Goal: Task Accomplishment & Management: Manage account settings

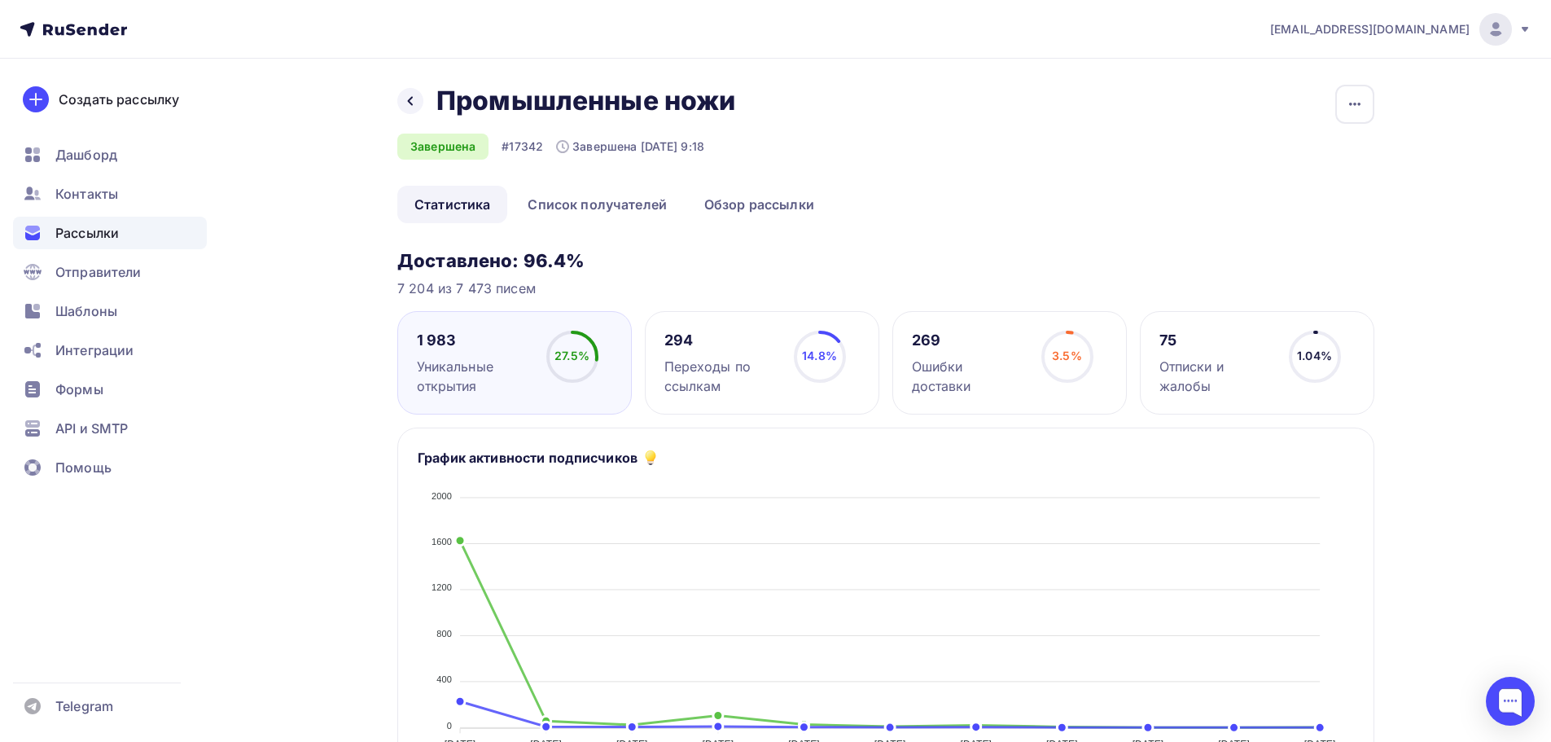
click at [72, 235] on span "Рассылки" at bounding box center [87, 233] width 64 height 20
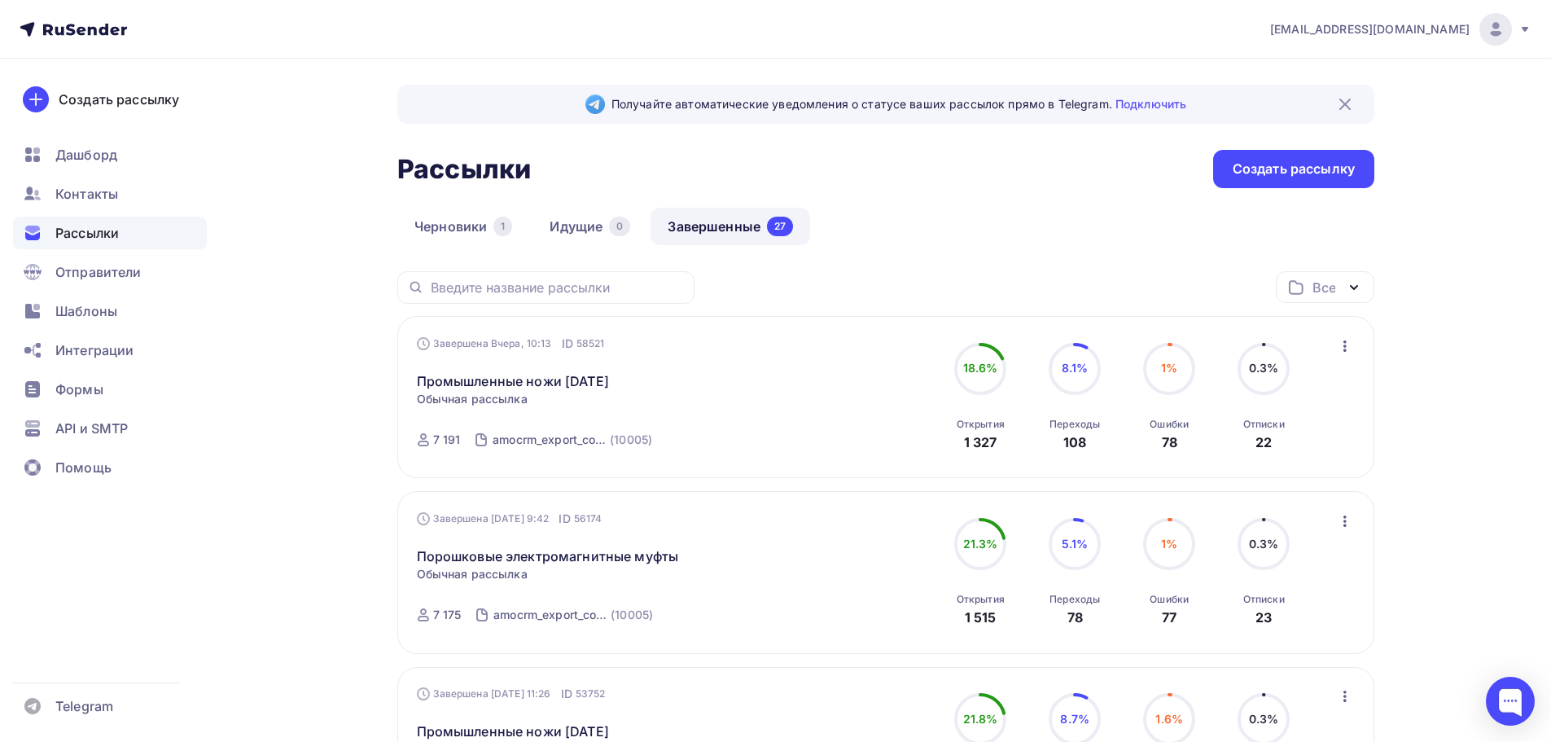
click at [1525, 20] on div "[EMAIL_ADDRESS][DOMAIN_NAME]" at bounding box center [1400, 29] width 261 height 33
click at [1308, 104] on span "[DEMOGRAPHIC_DATA]" at bounding box center [1361, 104] width 149 height 20
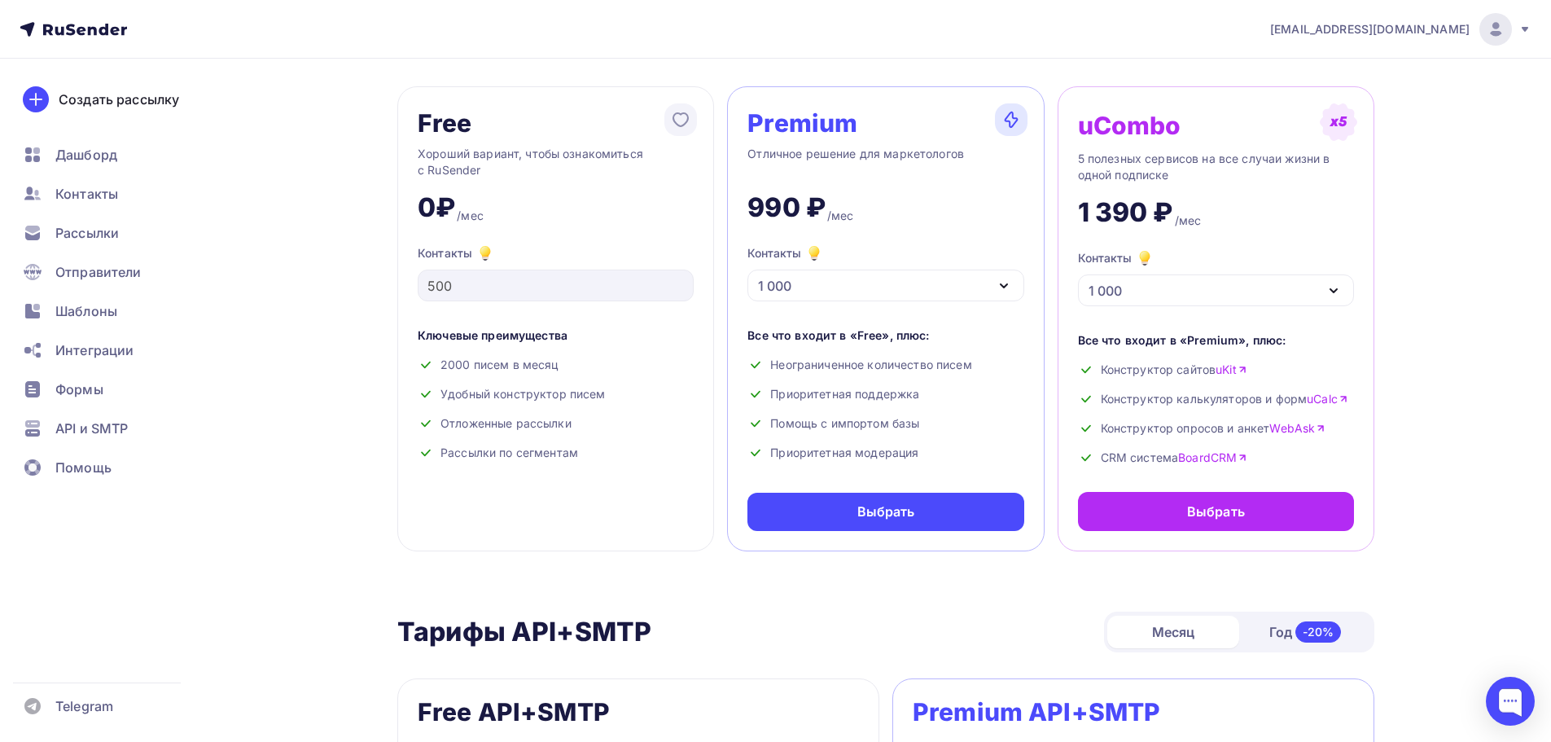
scroll to position [108, 0]
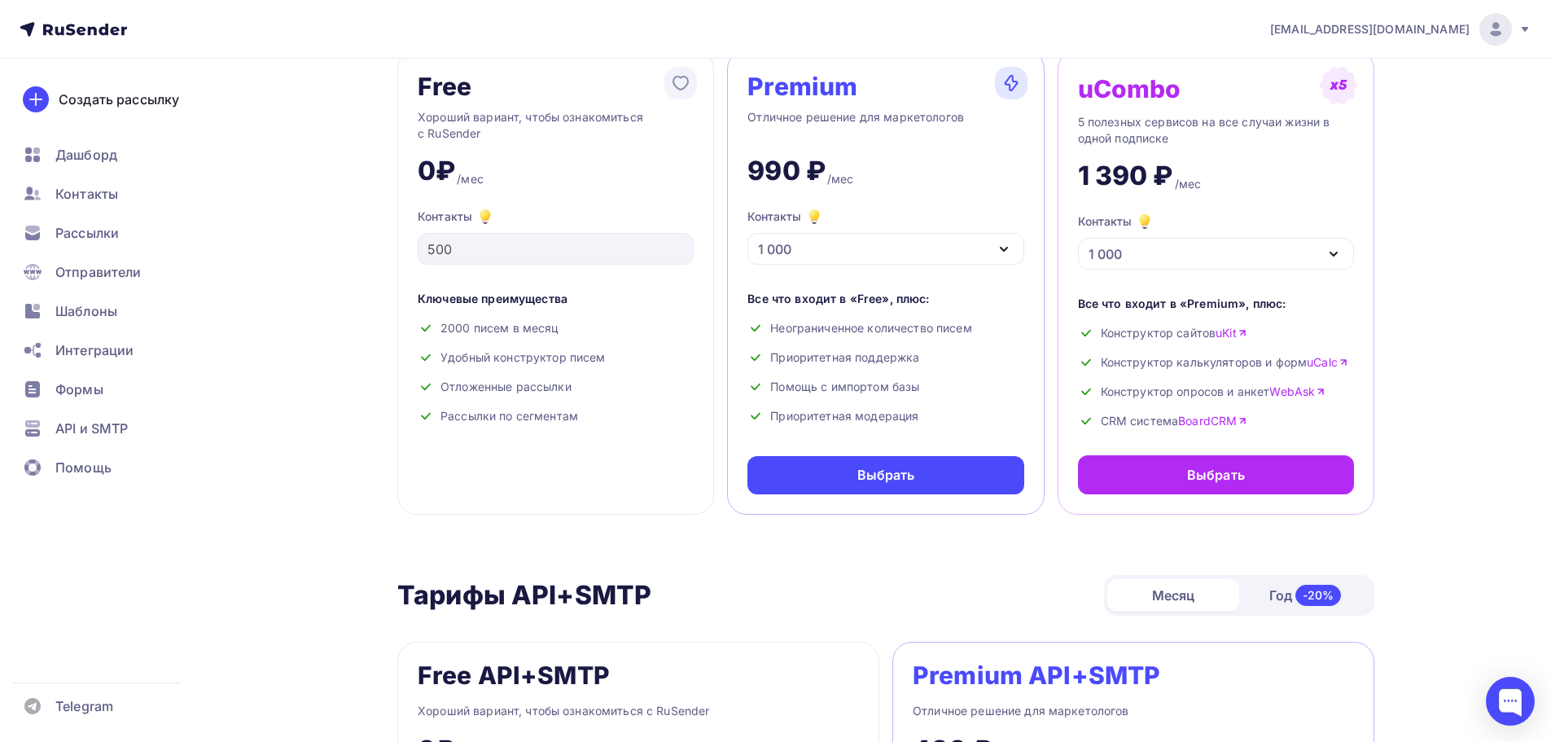
click at [1006, 246] on icon "button" at bounding box center [1004, 249] width 20 height 20
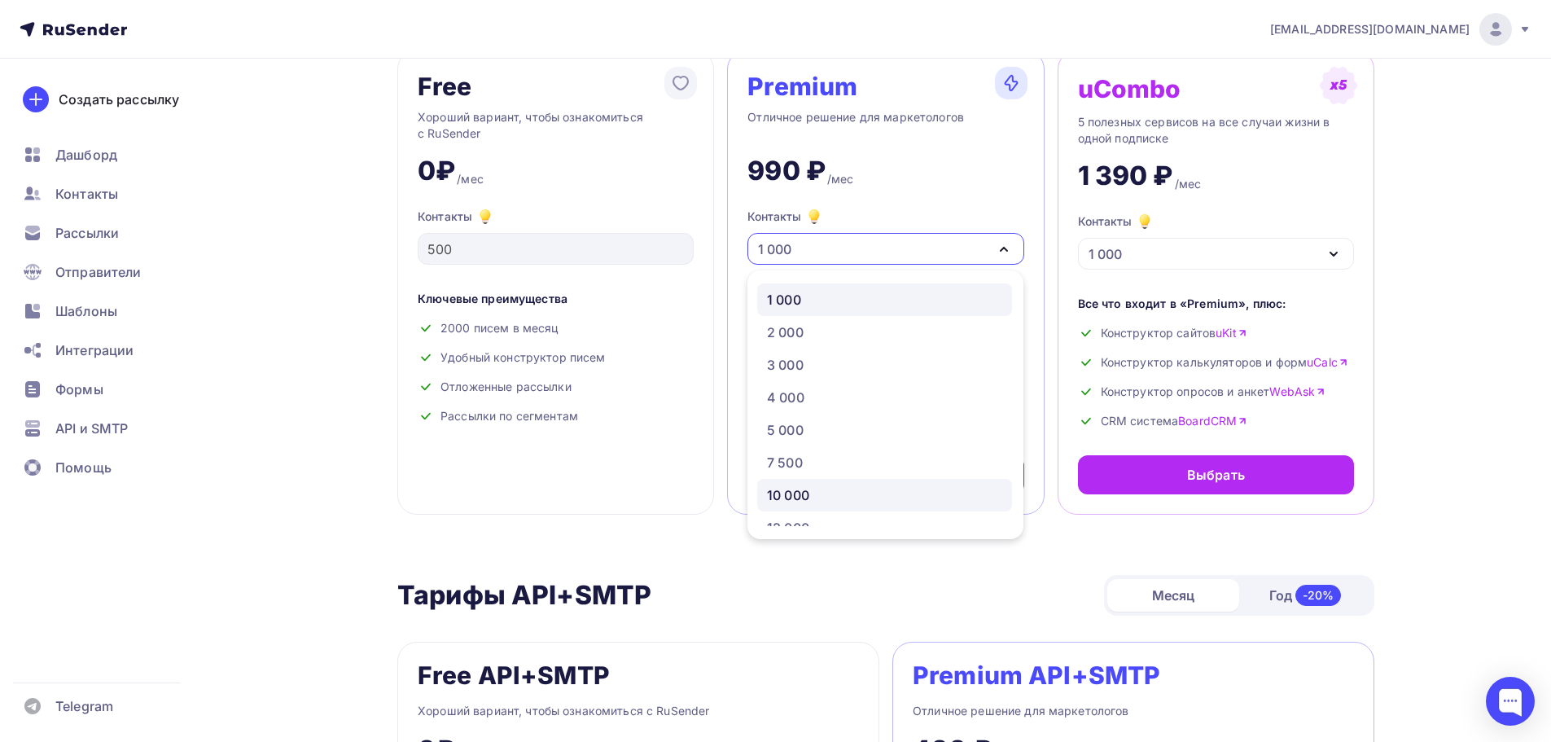
click at [807, 492] on div "10 000" at bounding box center [788, 495] width 42 height 20
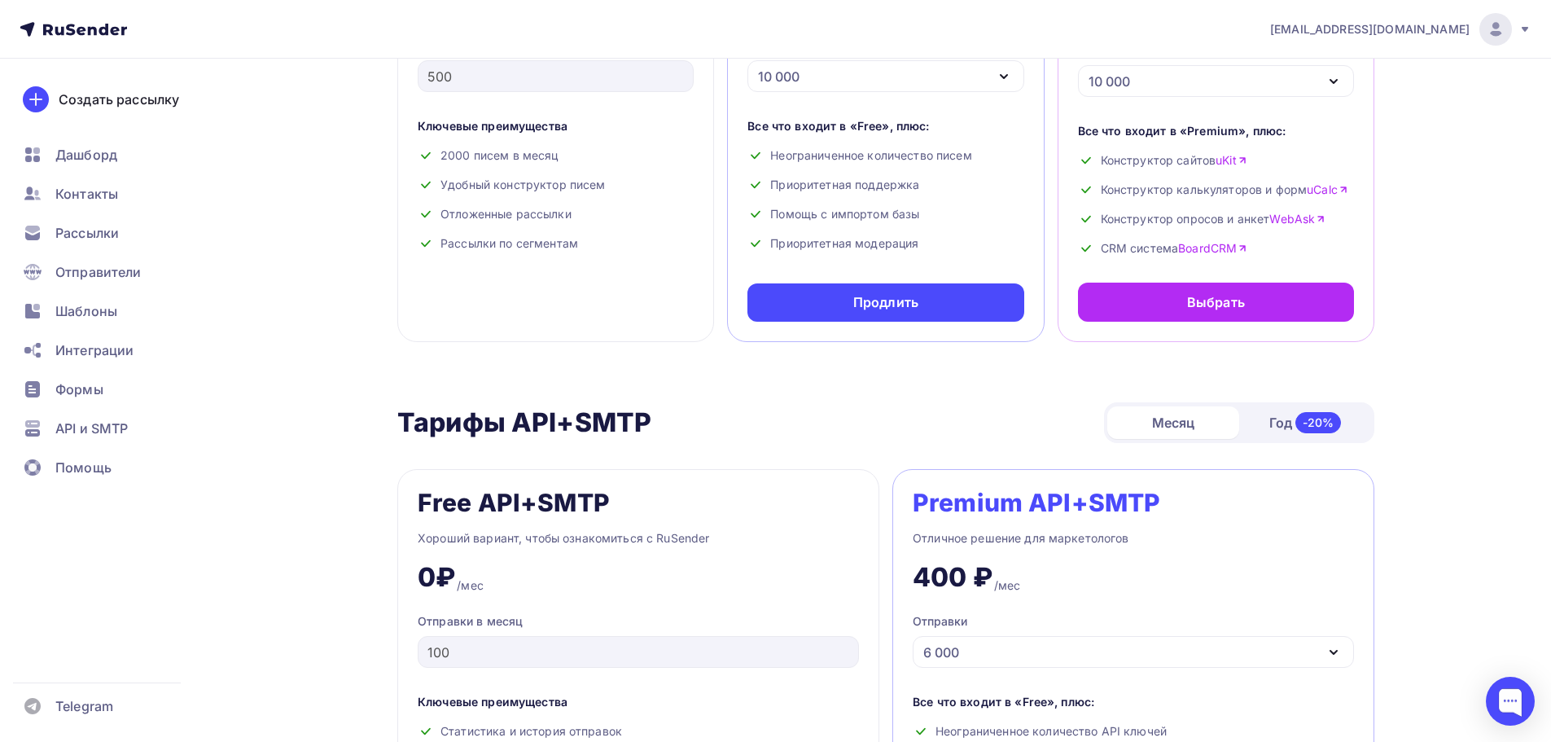
scroll to position [0, 0]
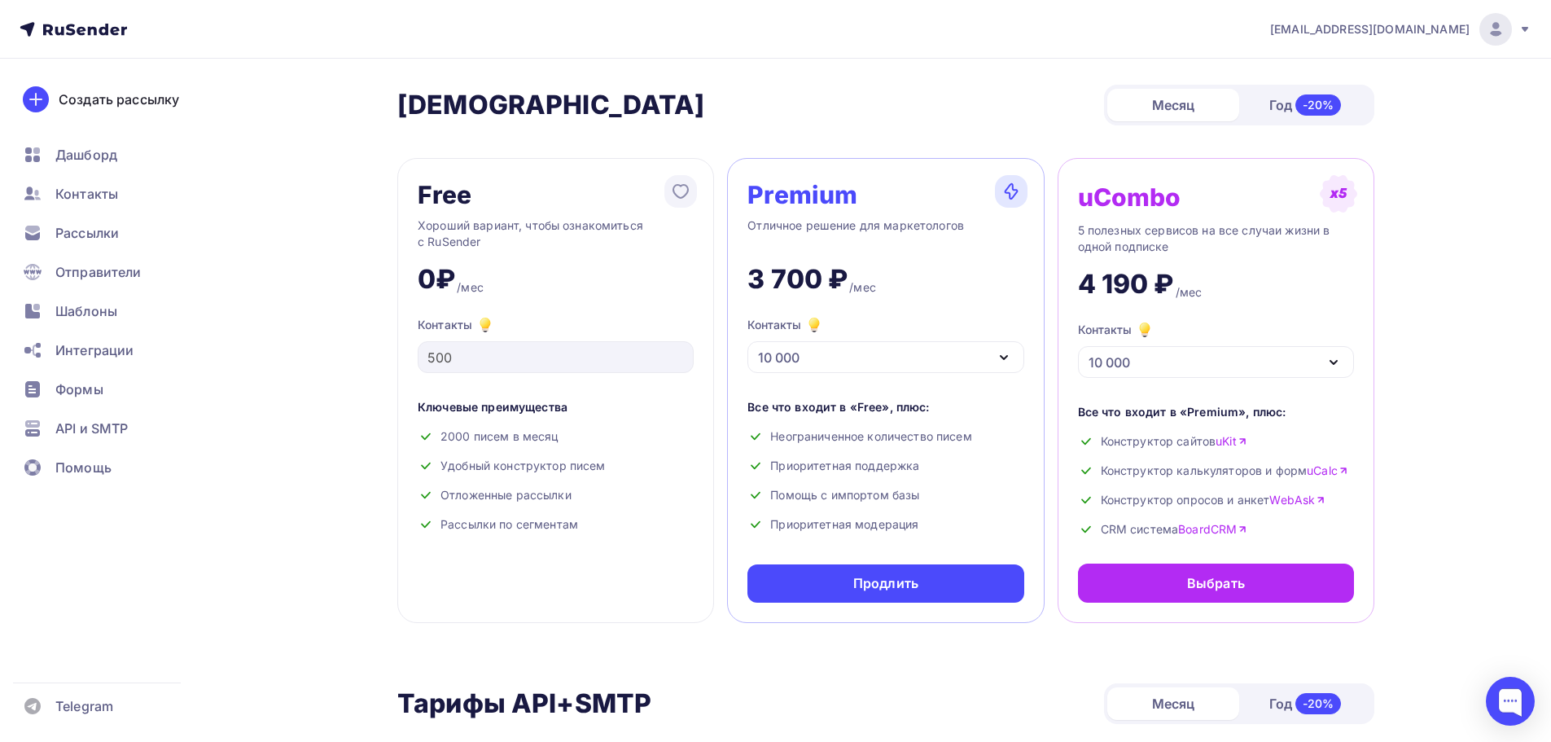
click at [1522, 29] on icon at bounding box center [1525, 29] width 13 height 13
click at [1304, 73] on span "Аккаунт" at bounding box center [1314, 72] width 54 height 20
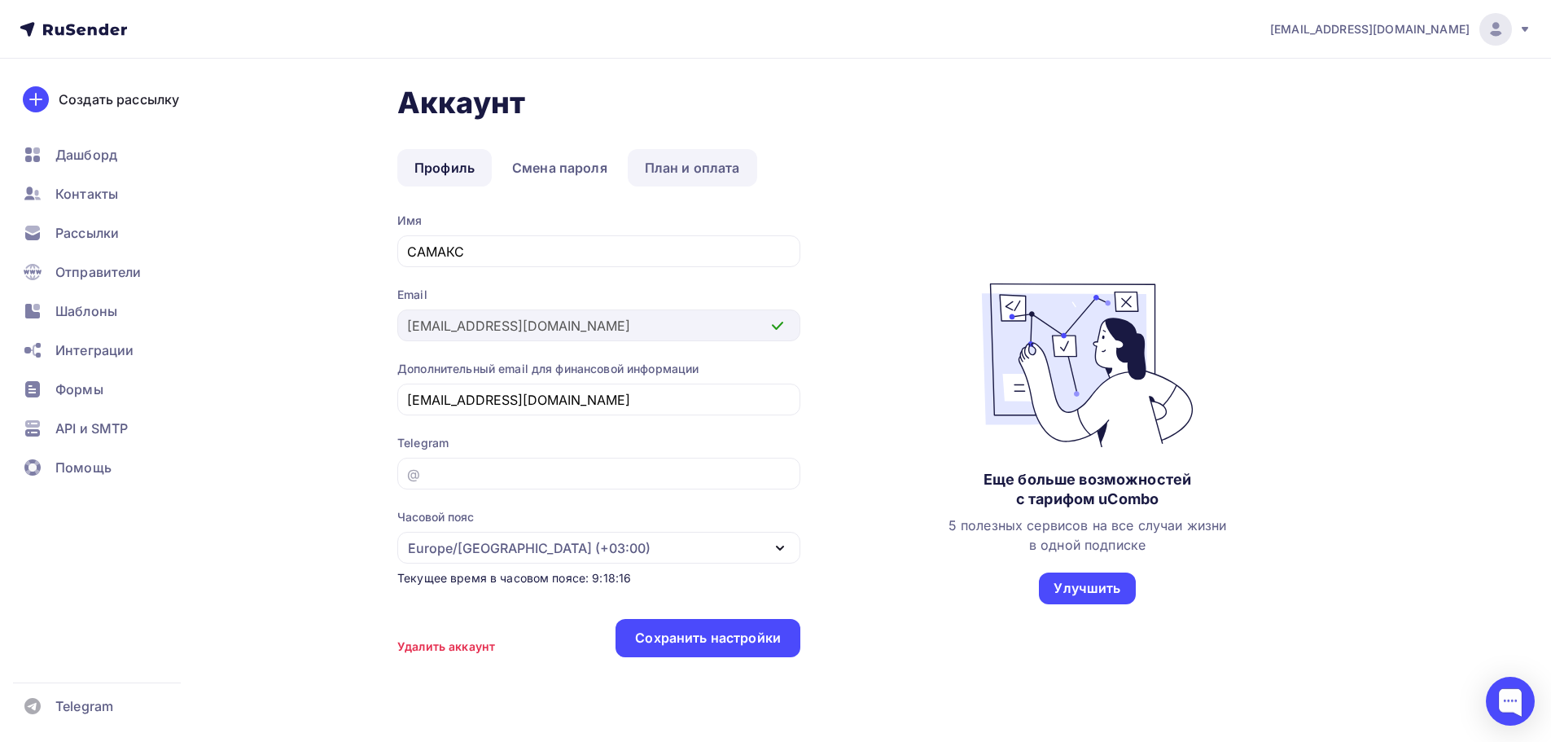
click at [727, 162] on link "План и оплата" at bounding box center [692, 167] width 129 height 37
